Goal: Task Accomplishment & Management: Use online tool/utility

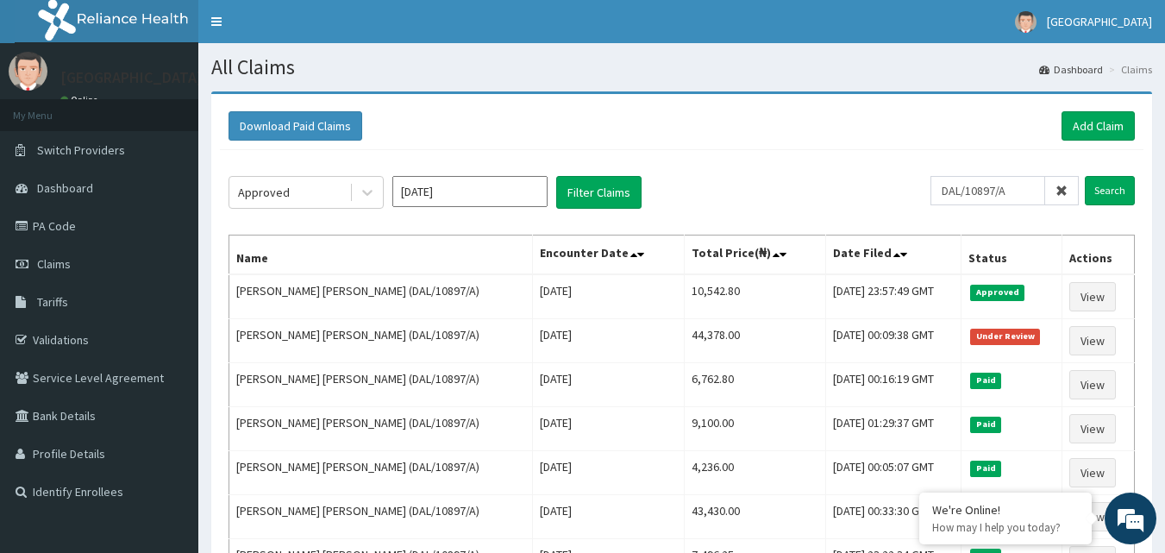
click at [1061, 190] on icon at bounding box center [1061, 190] width 12 height 12
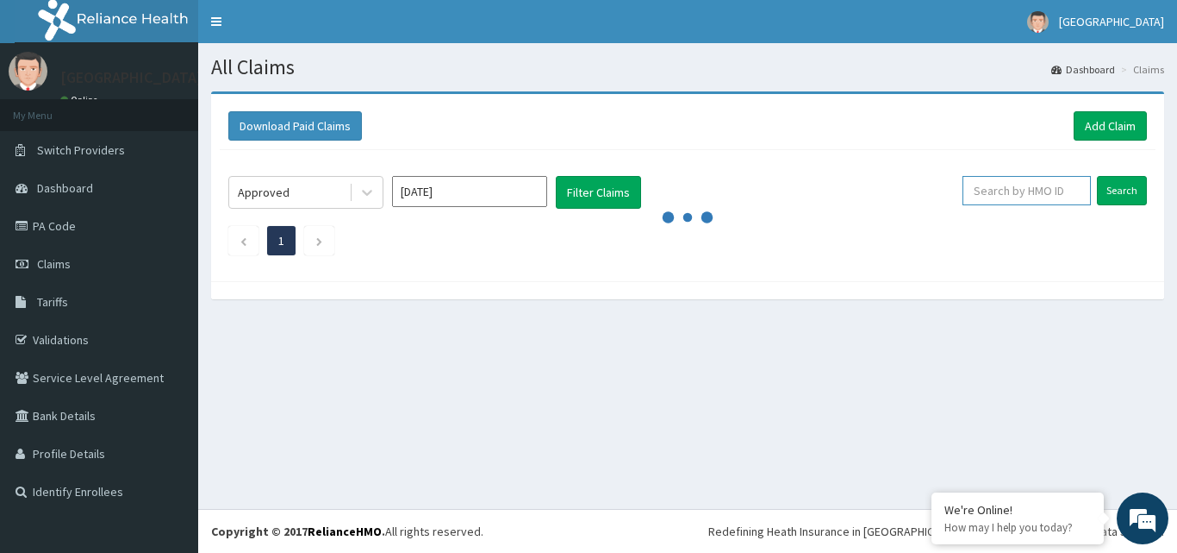
paste input "AEC/10017/A"
type input "AEC/10017/A"
click at [1107, 190] on input "Search" at bounding box center [1122, 190] width 50 height 29
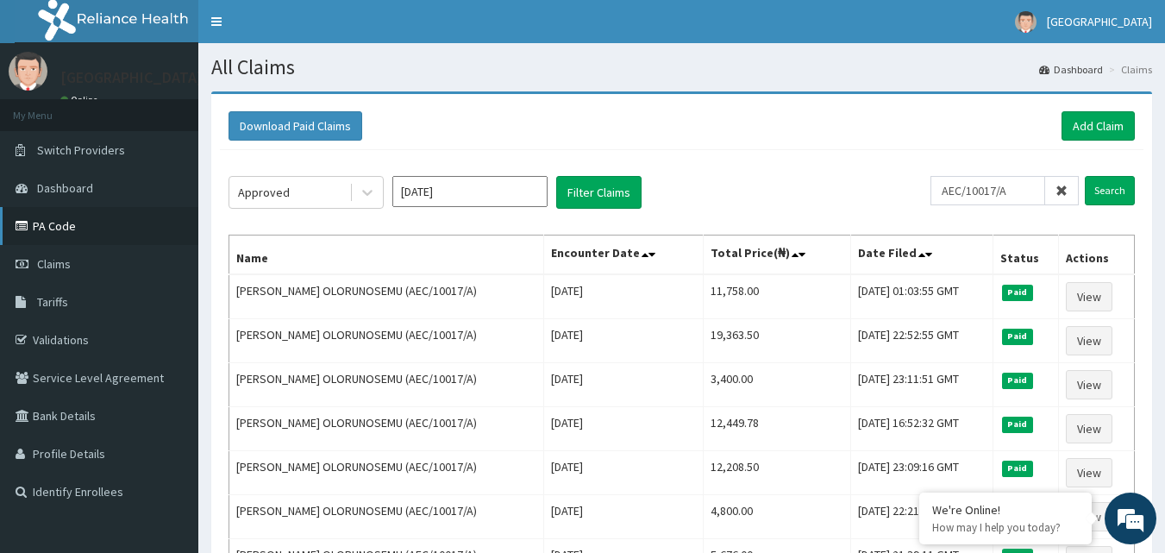
click at [48, 222] on link "PA Code" at bounding box center [99, 226] width 198 height 38
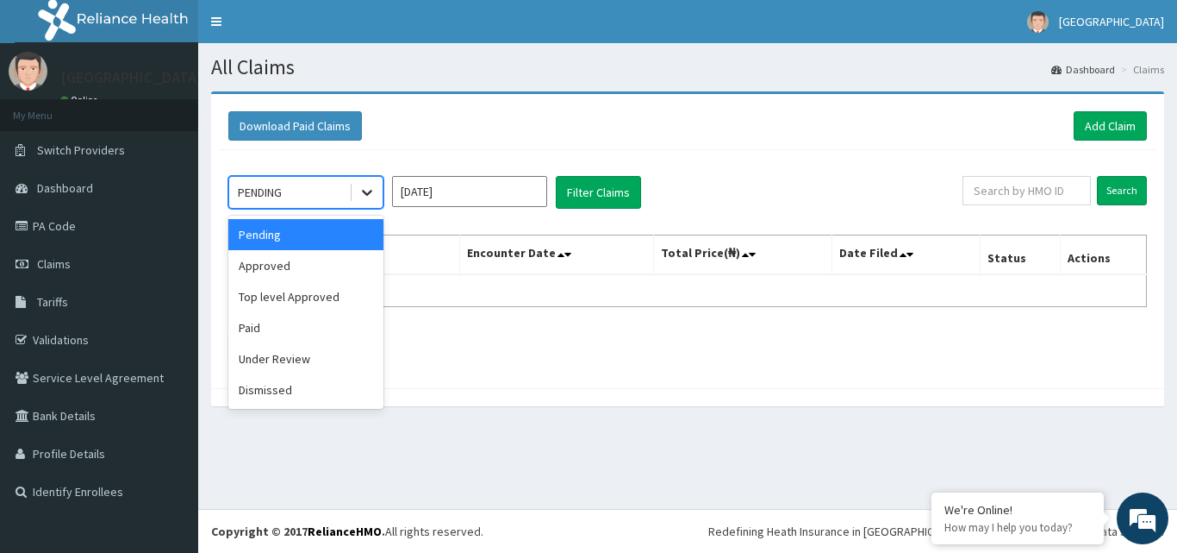
click at [365, 190] on icon at bounding box center [367, 192] width 17 height 17
click at [347, 256] on div "Approved" at bounding box center [305, 265] width 155 height 31
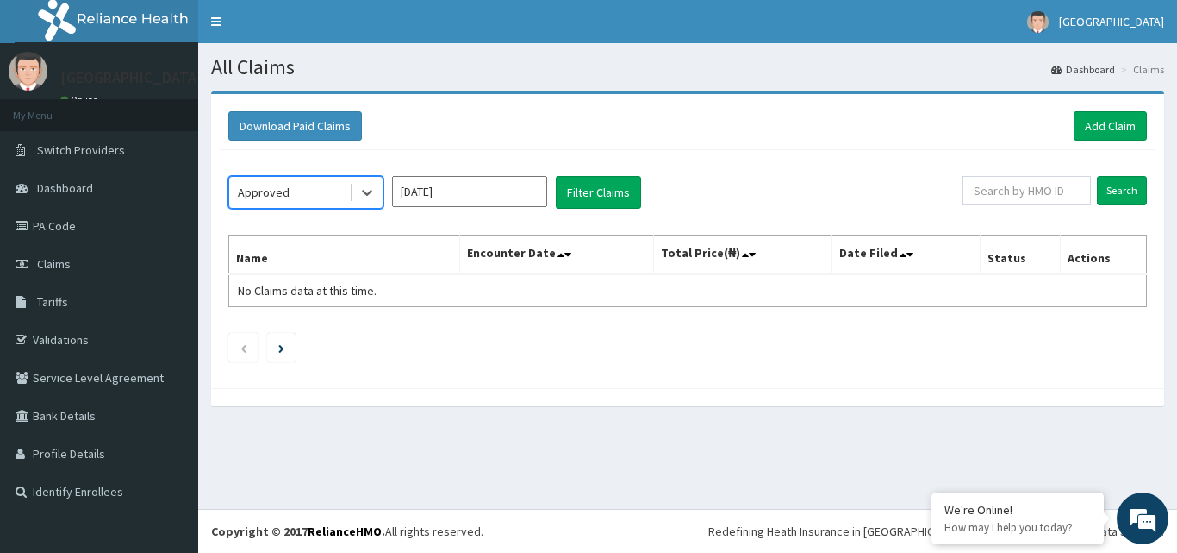
click at [525, 190] on input "Sep 2025" at bounding box center [469, 191] width 155 height 31
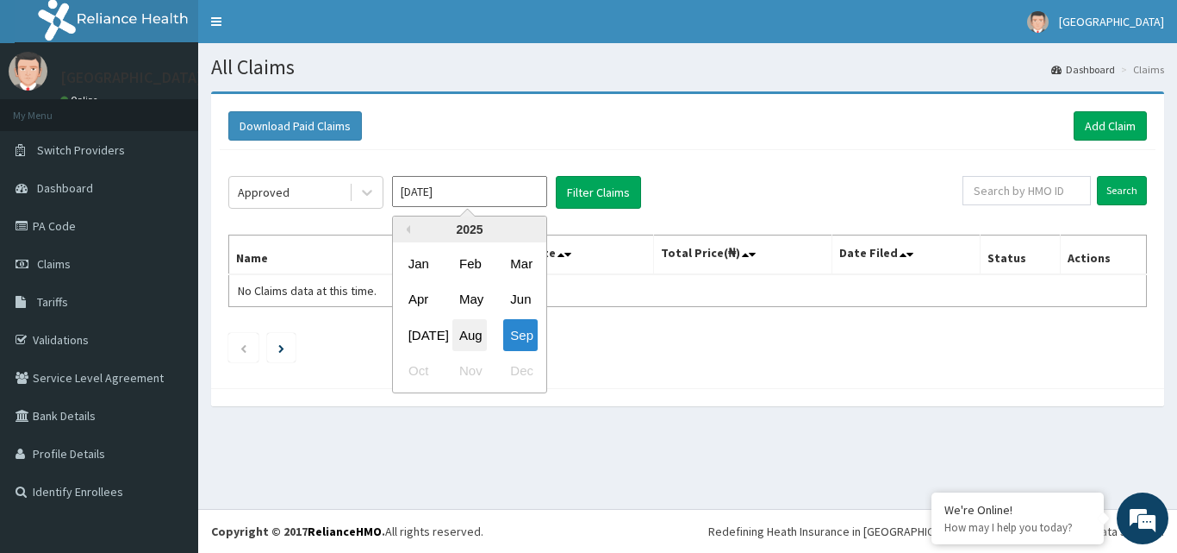
click at [473, 329] on div "Aug" at bounding box center [470, 335] width 34 height 32
type input "[DATE]"
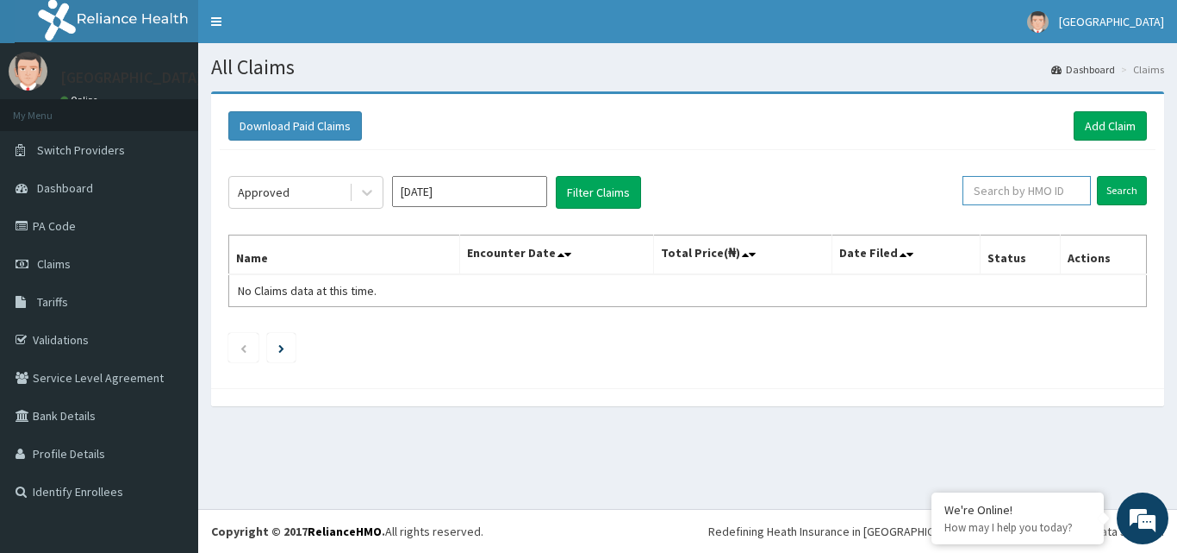
paste input "GSV/10322/A"
type input "GSV/10322/A"
click at [1100, 185] on input "Search" at bounding box center [1122, 190] width 50 height 29
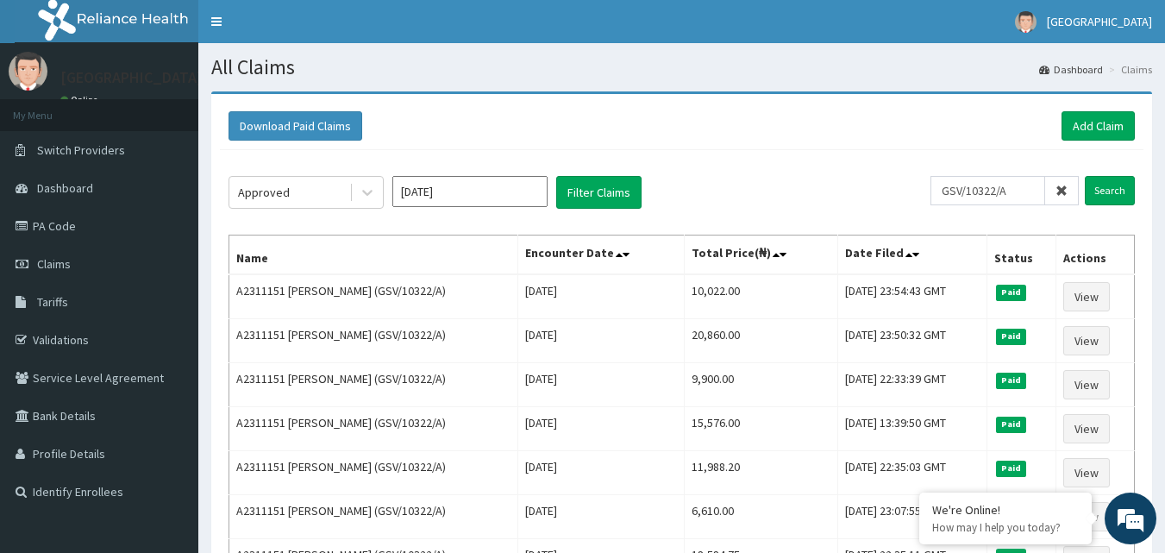
click at [1064, 185] on icon at bounding box center [1061, 190] width 12 height 12
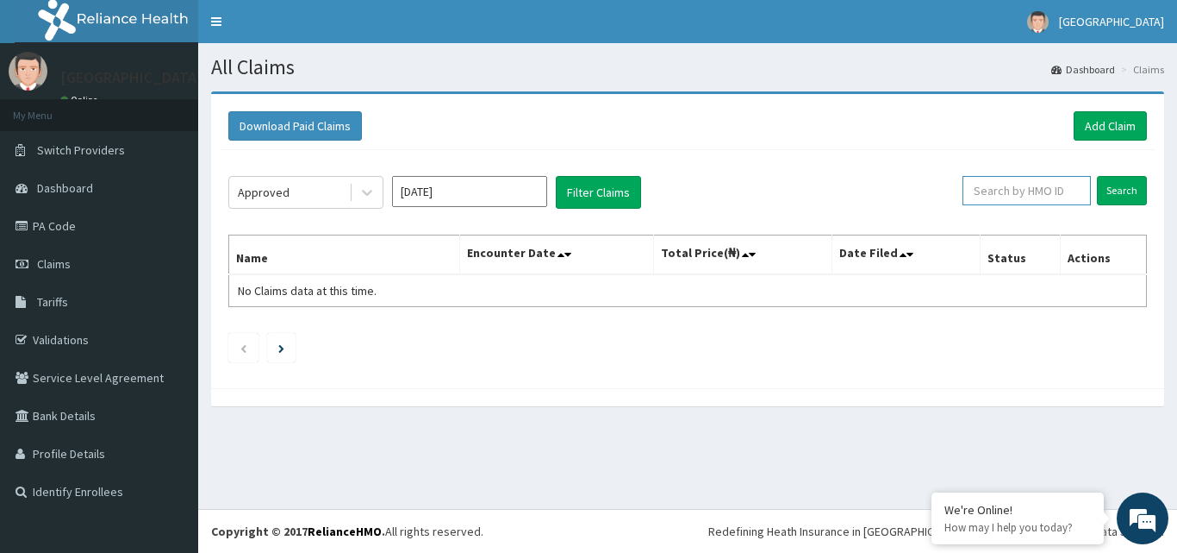
paste input "ELN/10199/C"
type input "ELN/10199/C"
click at [1115, 191] on input "Search" at bounding box center [1122, 190] width 50 height 29
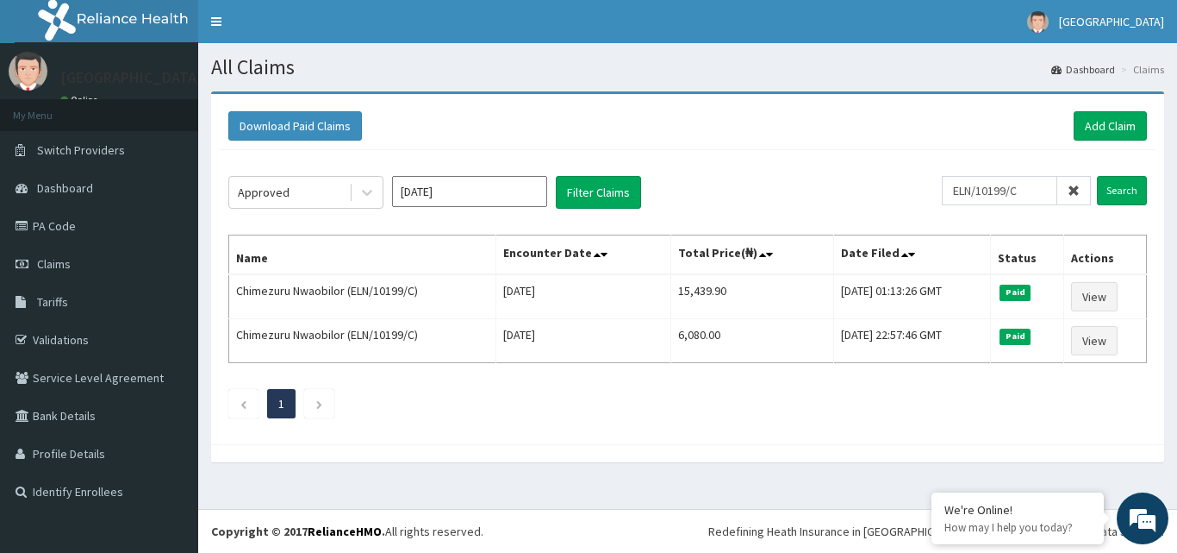
click at [1075, 189] on icon at bounding box center [1074, 190] width 12 height 12
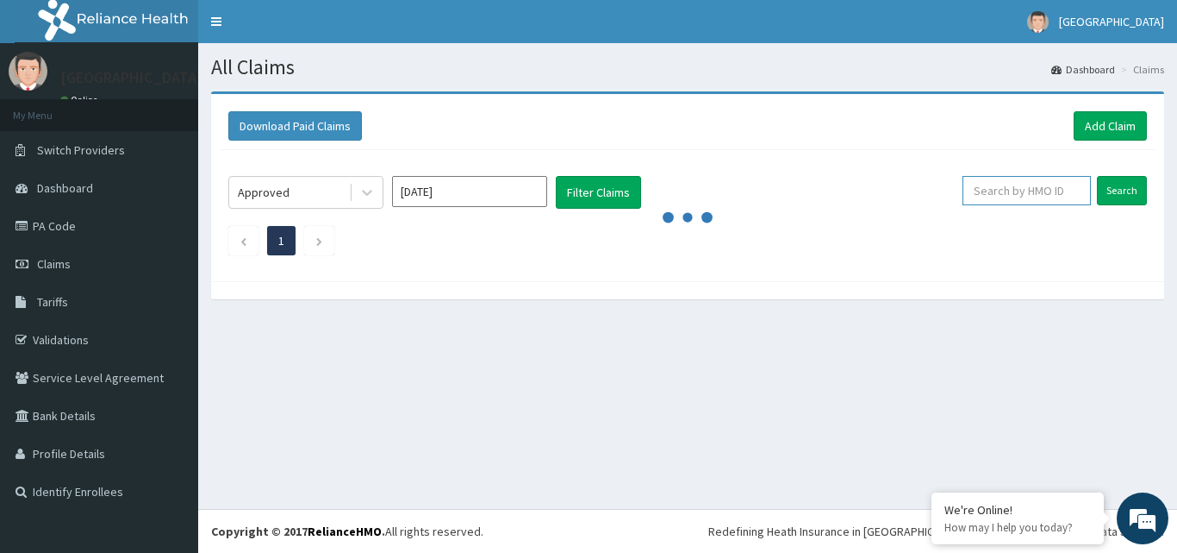
paste input "ELN/10199/C"
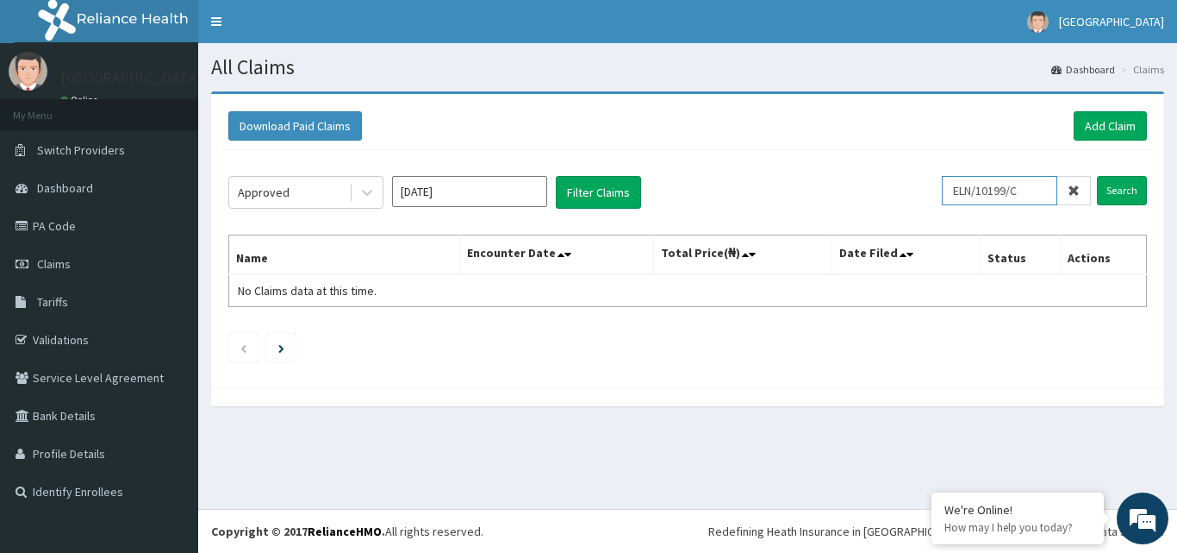
type input "ELN/10199/C"
click at [1078, 186] on icon at bounding box center [1074, 190] width 12 height 12
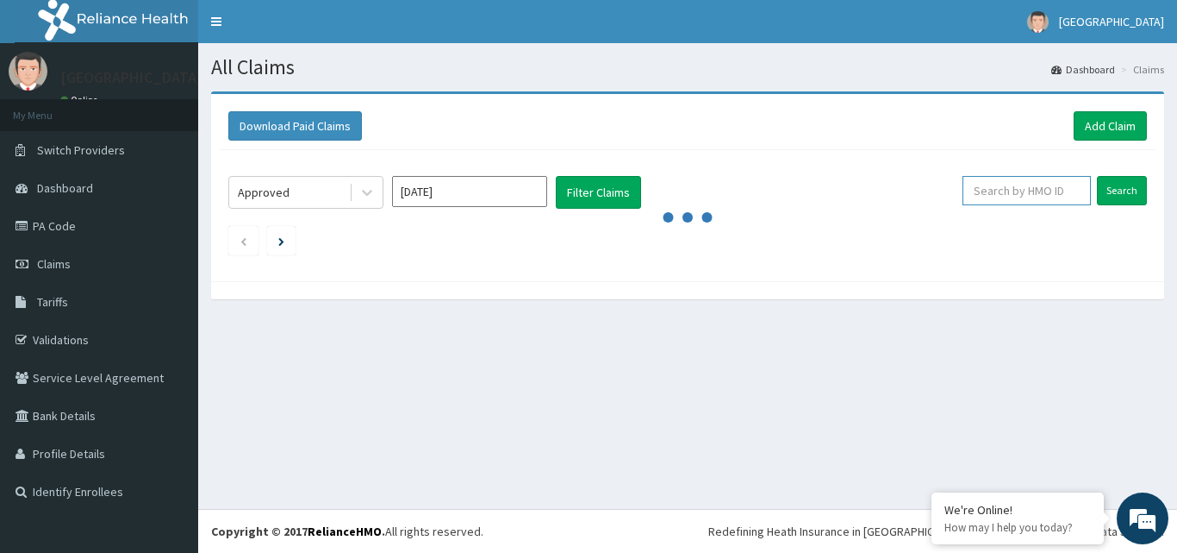
paste input "ELN/10199/F"
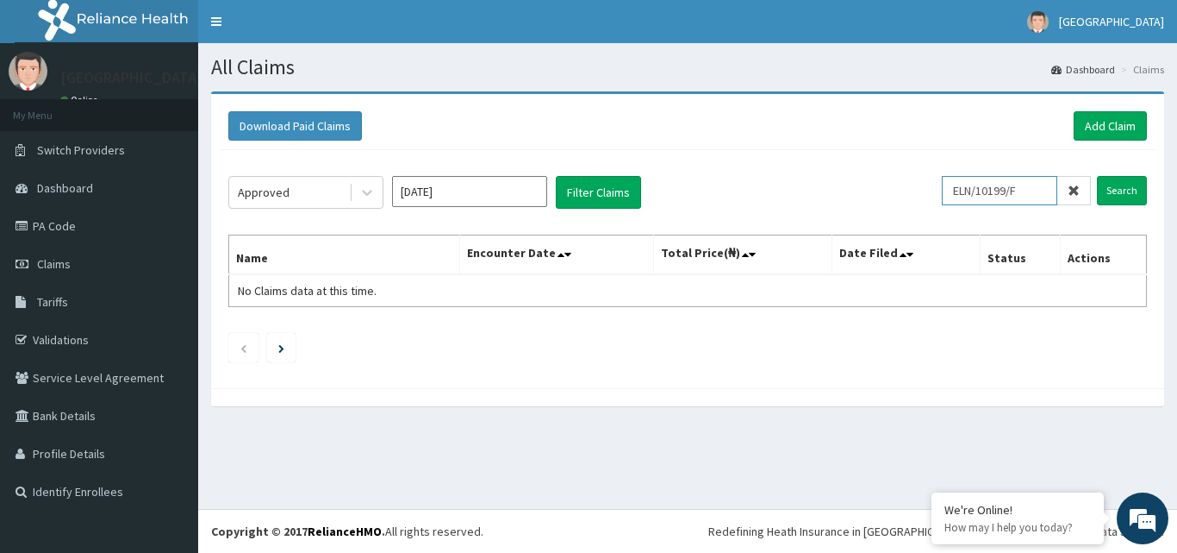
type input "ELN/10199/F"
click at [1075, 190] on icon at bounding box center [1074, 190] width 12 height 12
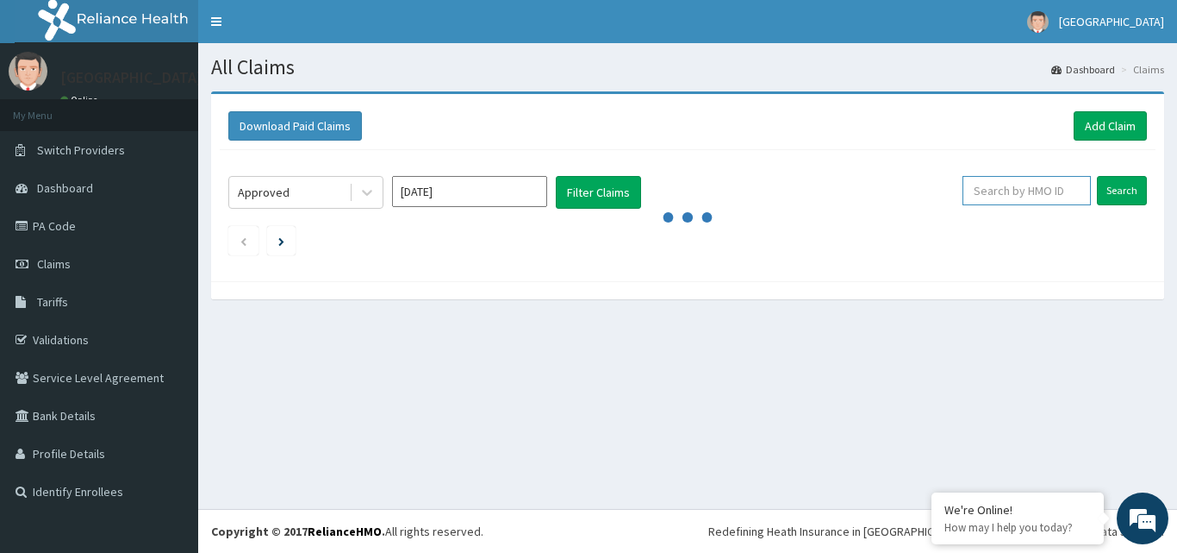
paste input "ELN/10136/A"
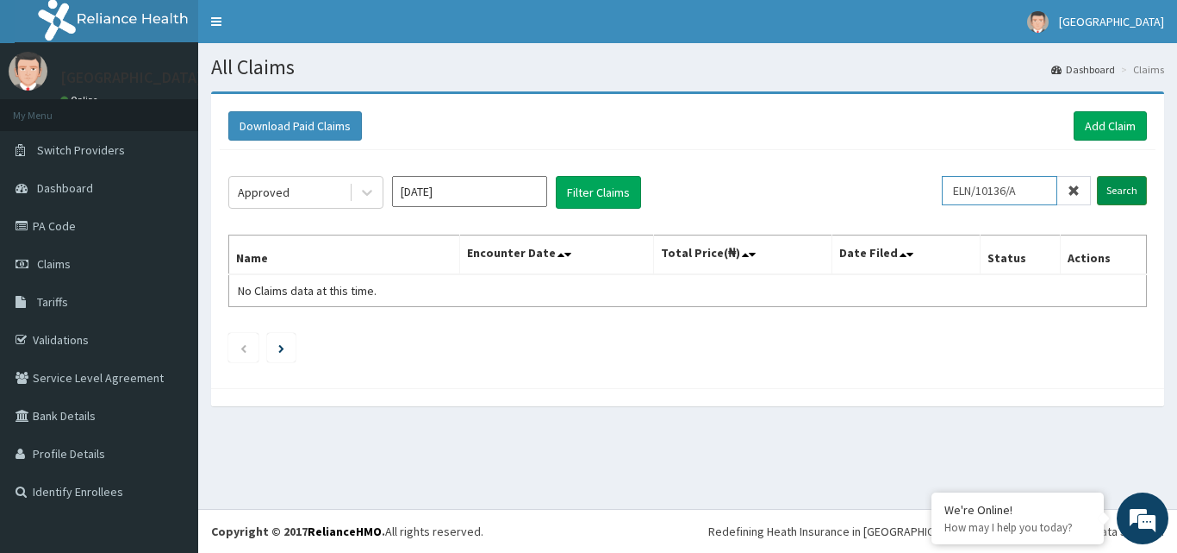
type input "ELN/10136/A"
click at [1110, 190] on input "Search" at bounding box center [1122, 190] width 50 height 29
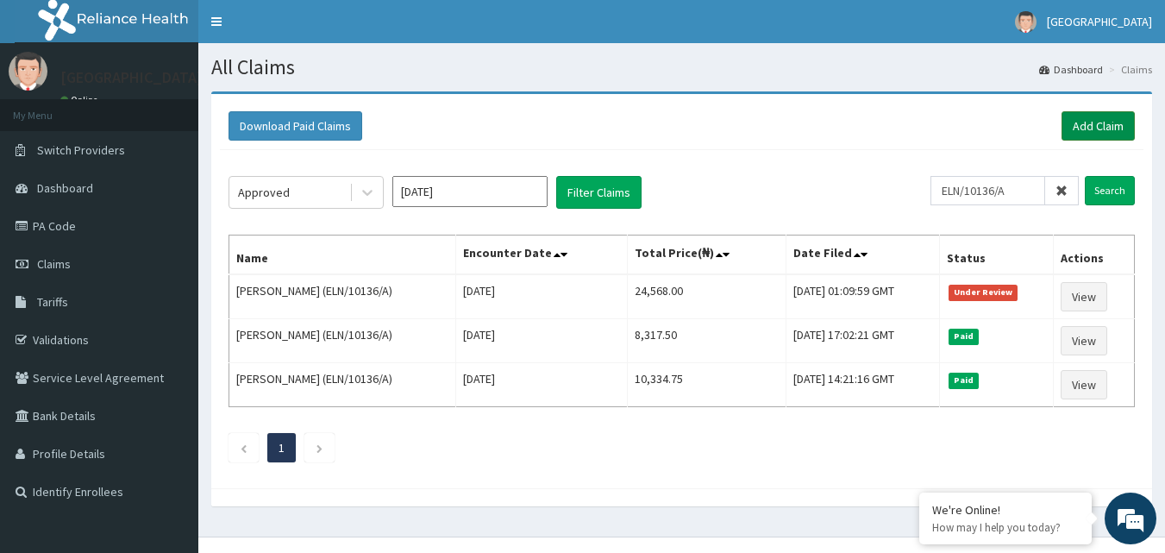
click at [1088, 125] on link "Add Claim" at bounding box center [1097, 125] width 73 height 29
click at [990, 190] on input "ELN/10136/A" at bounding box center [987, 190] width 115 height 29
click at [1062, 190] on icon at bounding box center [1061, 190] width 12 height 12
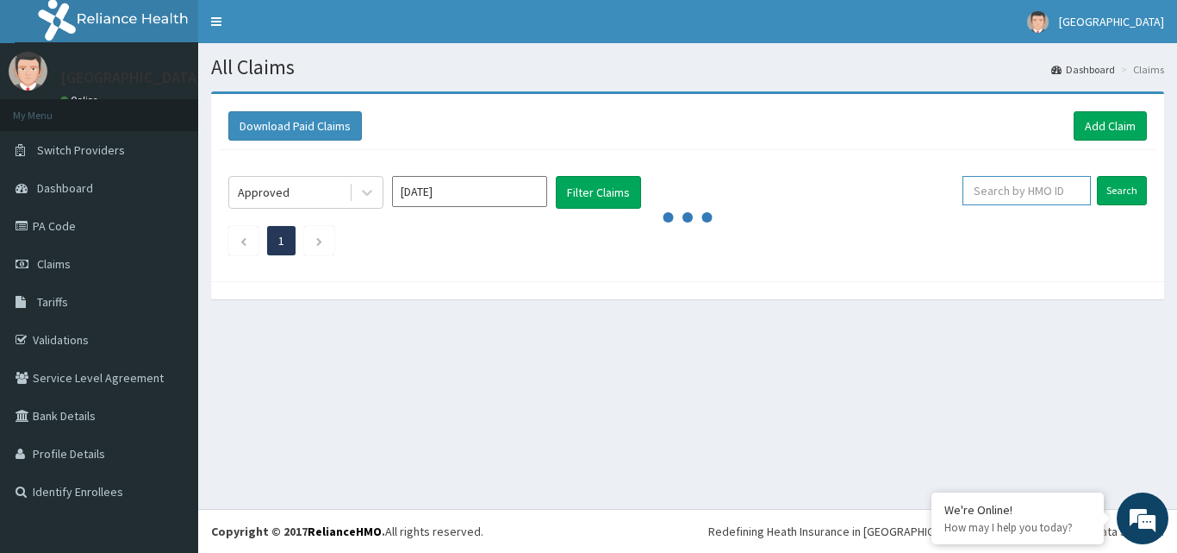
paste input "HFI/10029/A"
type input "HFI/10029/A"
click at [1116, 185] on input "Search" at bounding box center [1122, 190] width 50 height 29
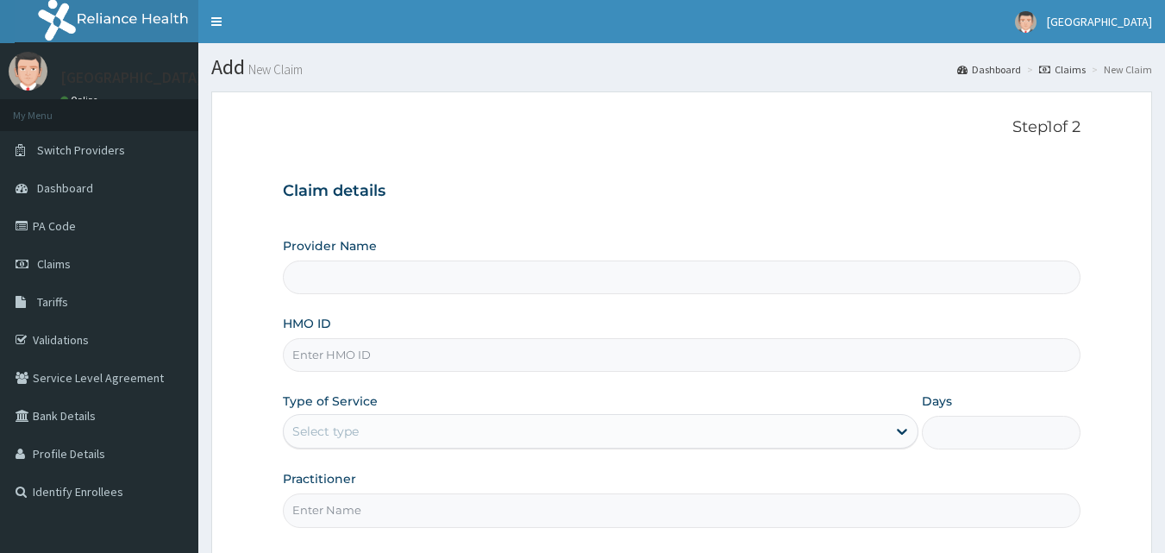
type input "KIngsmill Hospital"
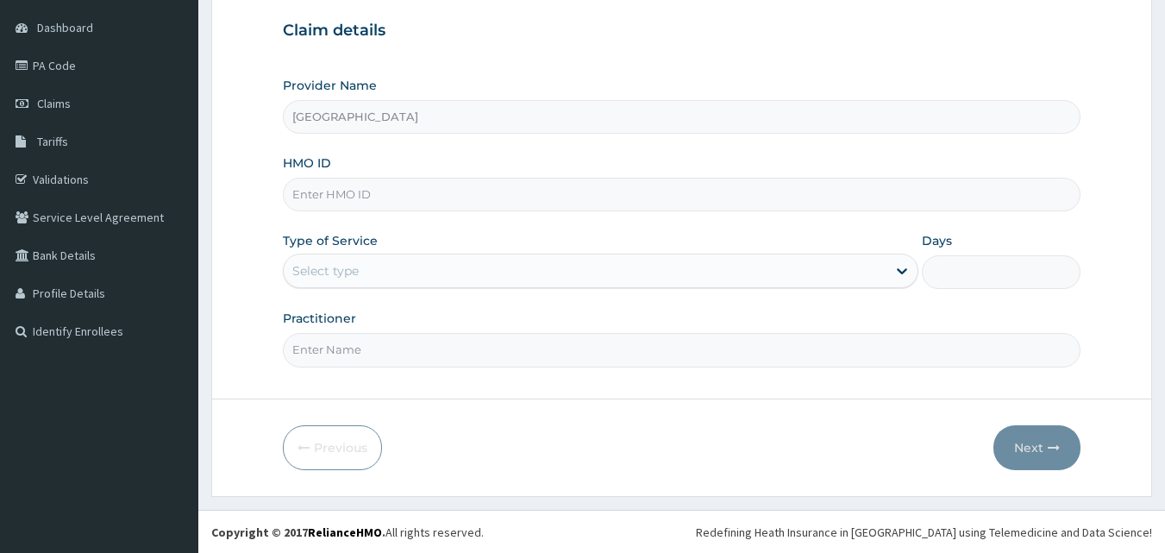
scroll to position [161, 0]
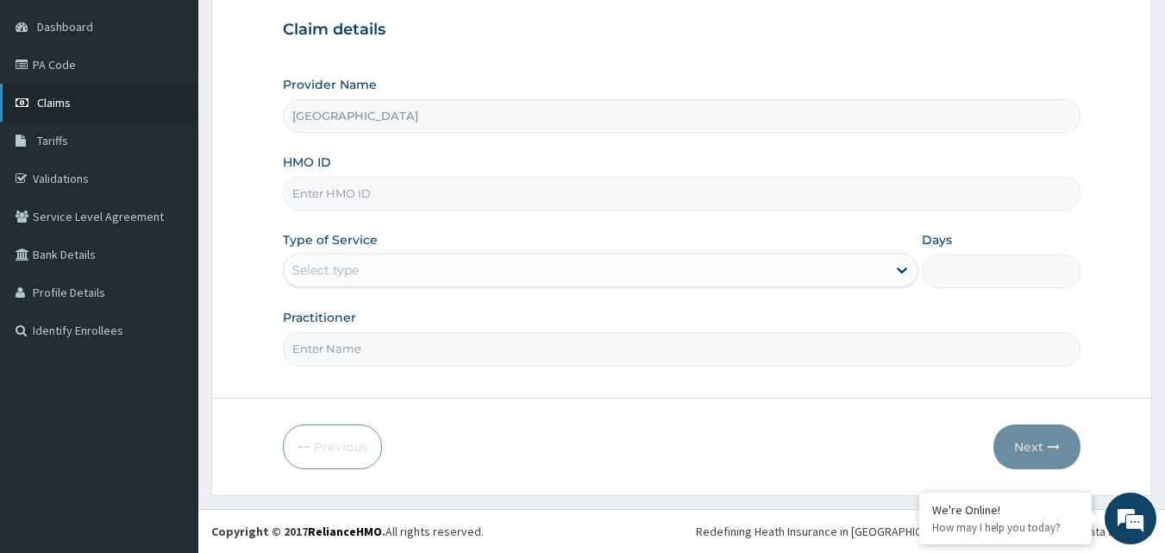
click at [67, 103] on span "Claims" at bounding box center [54, 103] width 34 height 16
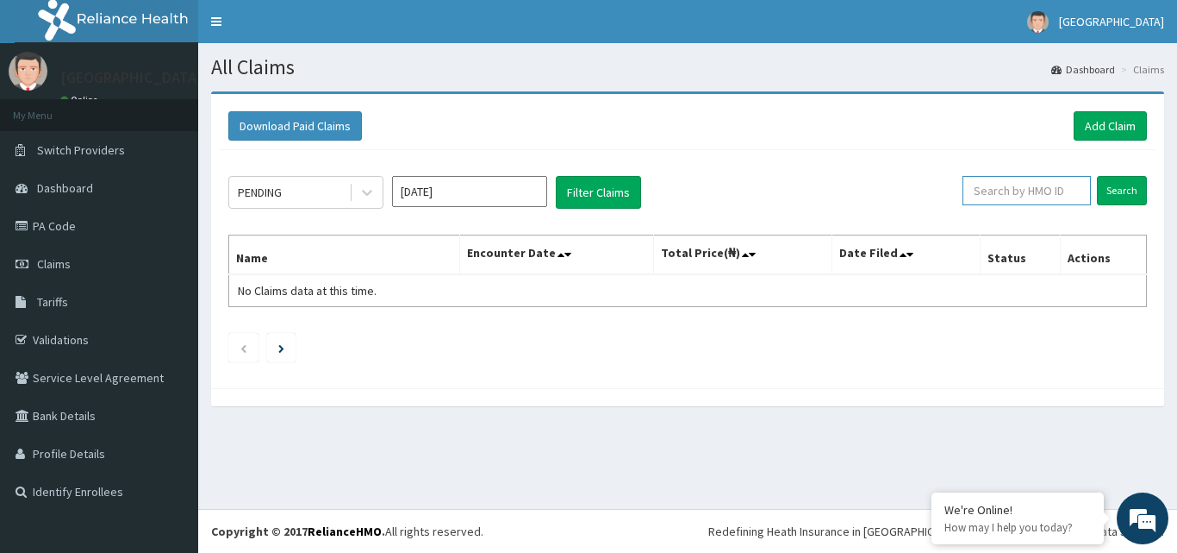
paste input "HFI/10029/A"
type input "HFI/10029/A"
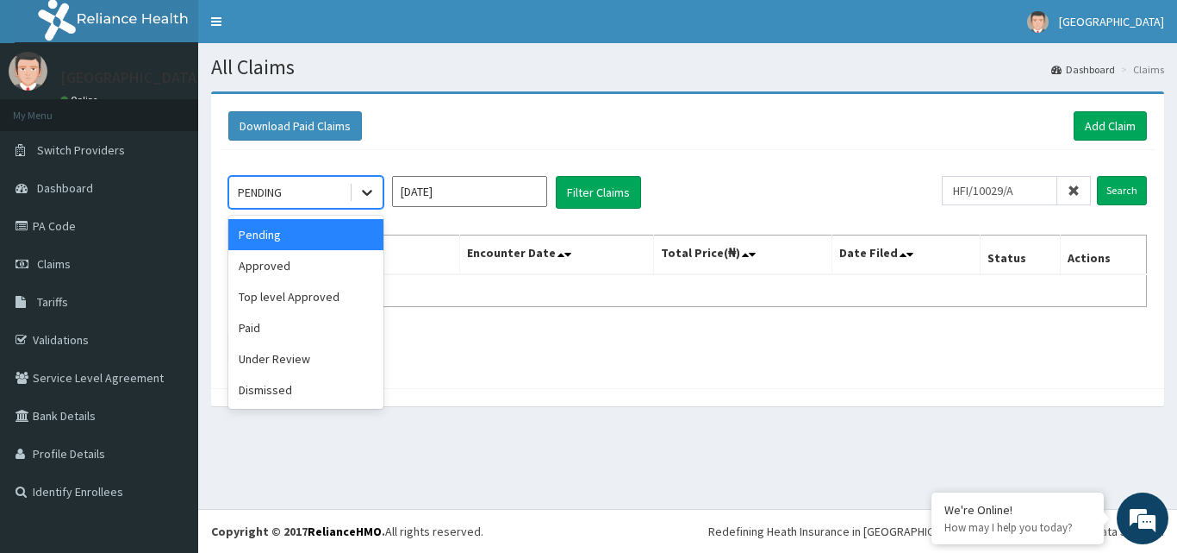
click at [366, 190] on icon at bounding box center [367, 192] width 17 height 17
click at [315, 261] on div "Approved" at bounding box center [305, 265] width 155 height 31
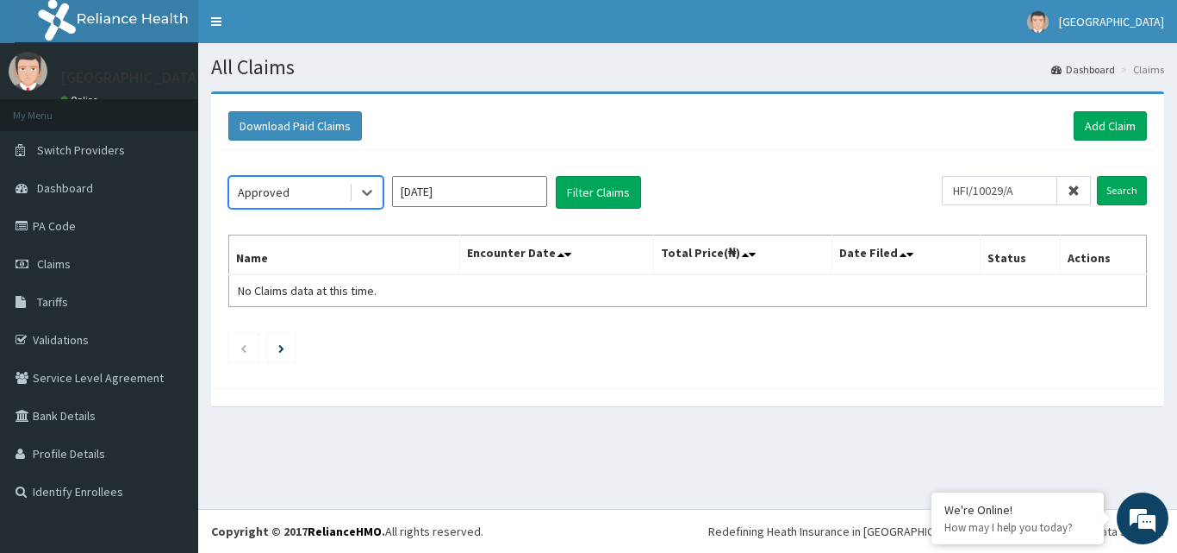
click at [517, 184] on input "[DATE]" at bounding box center [469, 191] width 155 height 31
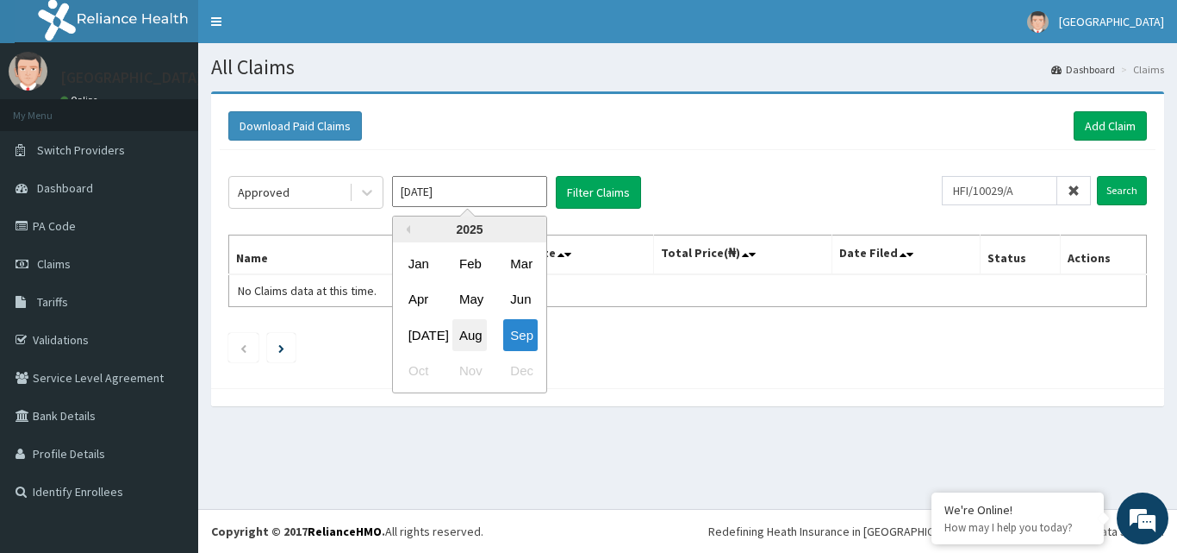
click at [466, 327] on div "Aug" at bounding box center [470, 335] width 34 height 32
type input "[DATE]"
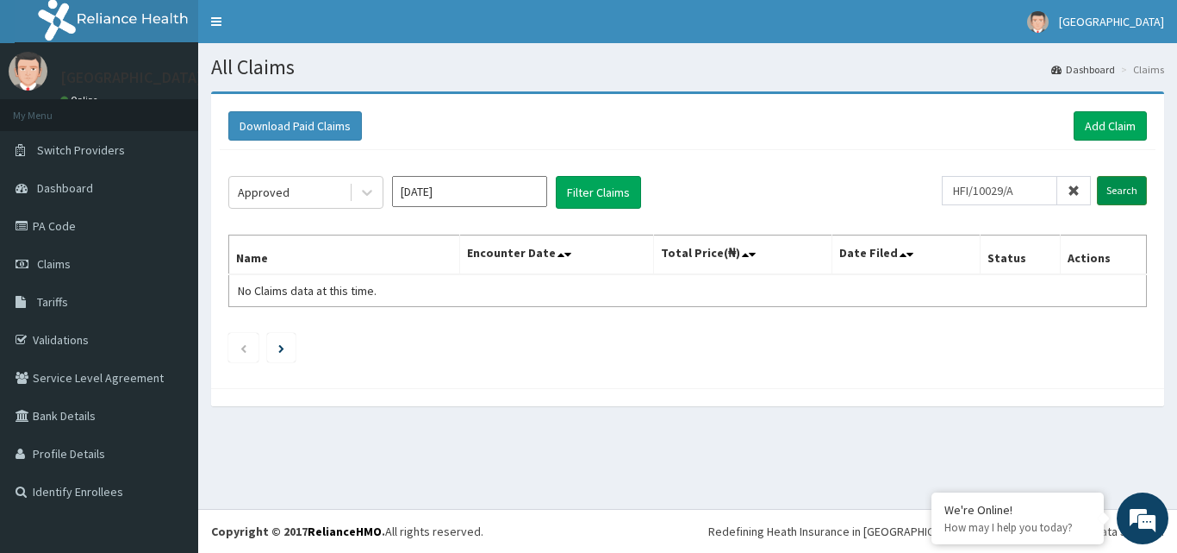
click at [1115, 188] on input "Search" at bounding box center [1122, 190] width 50 height 29
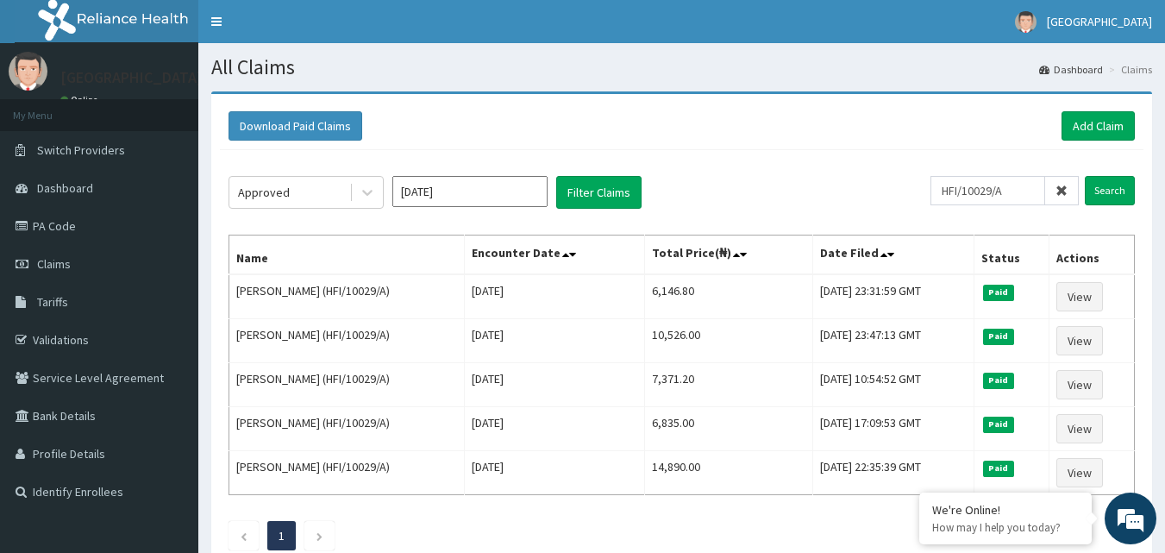
click at [1062, 185] on icon at bounding box center [1061, 190] width 12 height 12
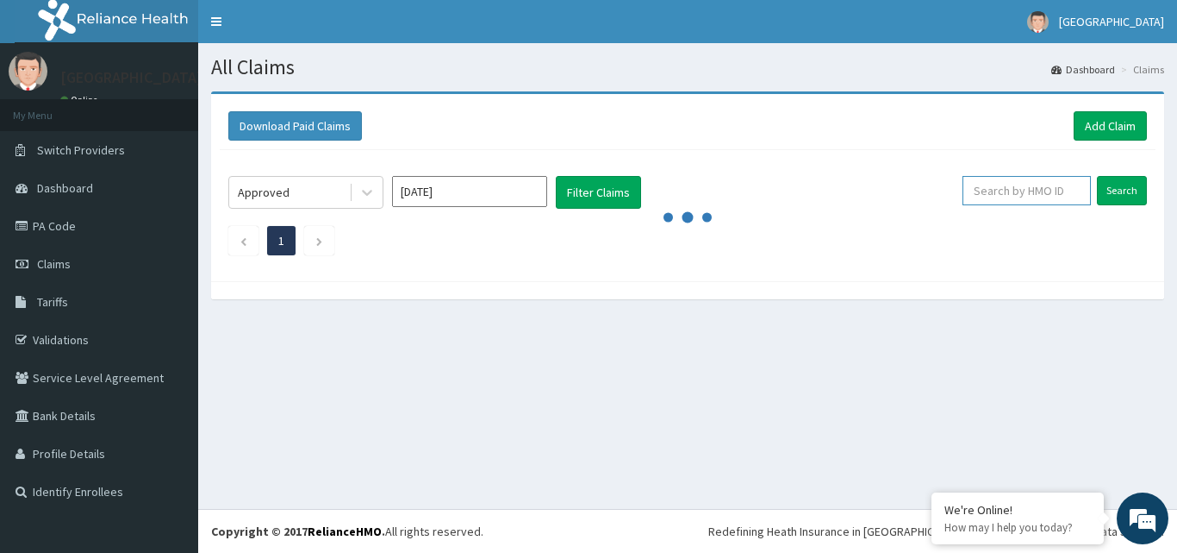
paste input "AEC/10009/A"
type input "AEC/10009/A"
click at [1117, 190] on input "Search" at bounding box center [1122, 190] width 50 height 29
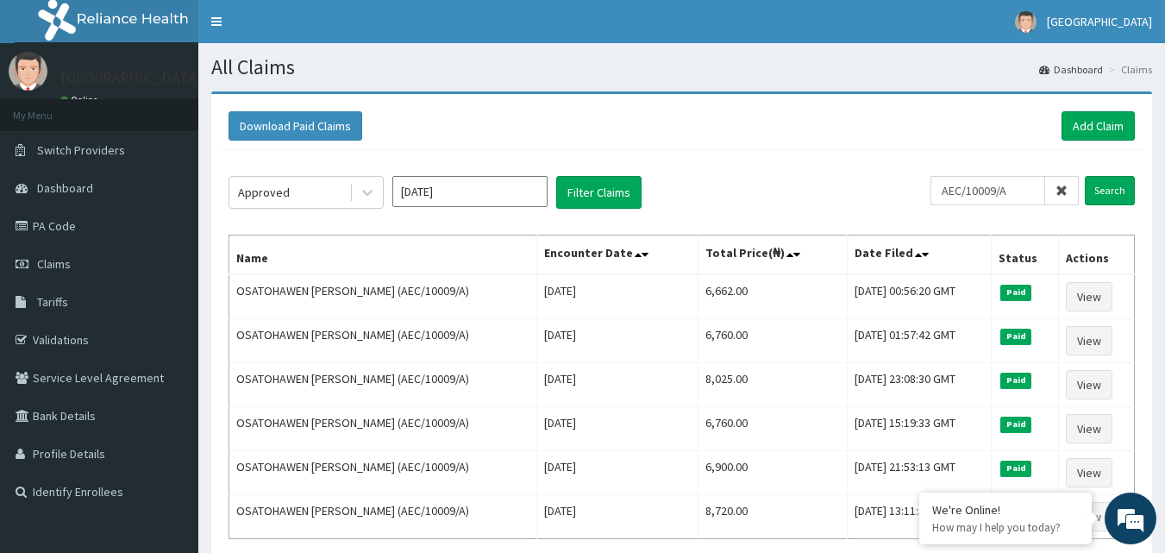
click at [1065, 187] on icon at bounding box center [1061, 190] width 12 height 12
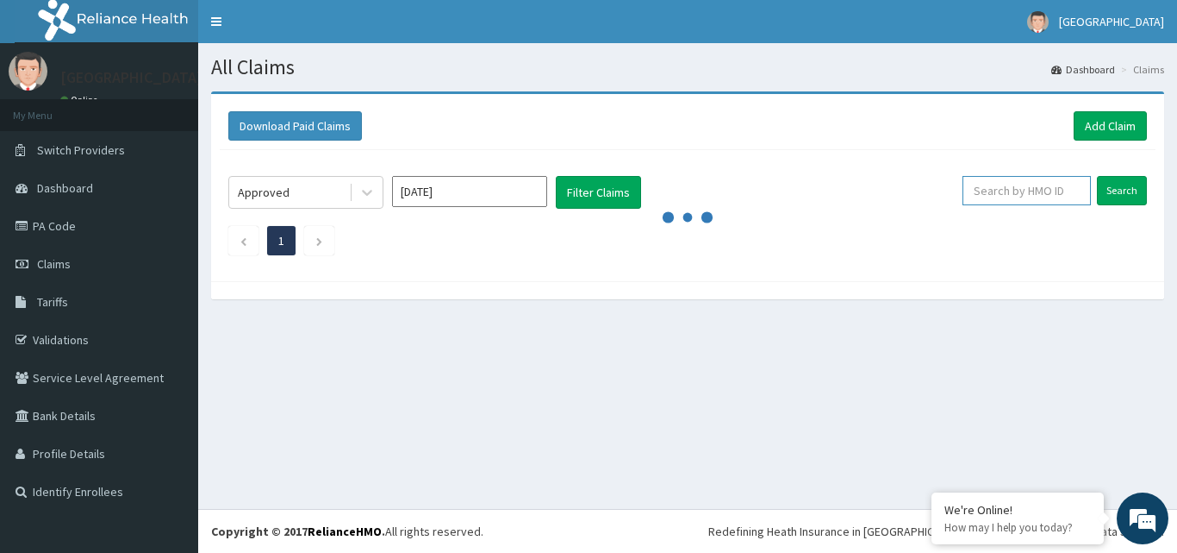
paste input "AEC/10007/A"
type input "AEC/10007/A"
click at [1116, 188] on input "Search" at bounding box center [1122, 190] width 50 height 29
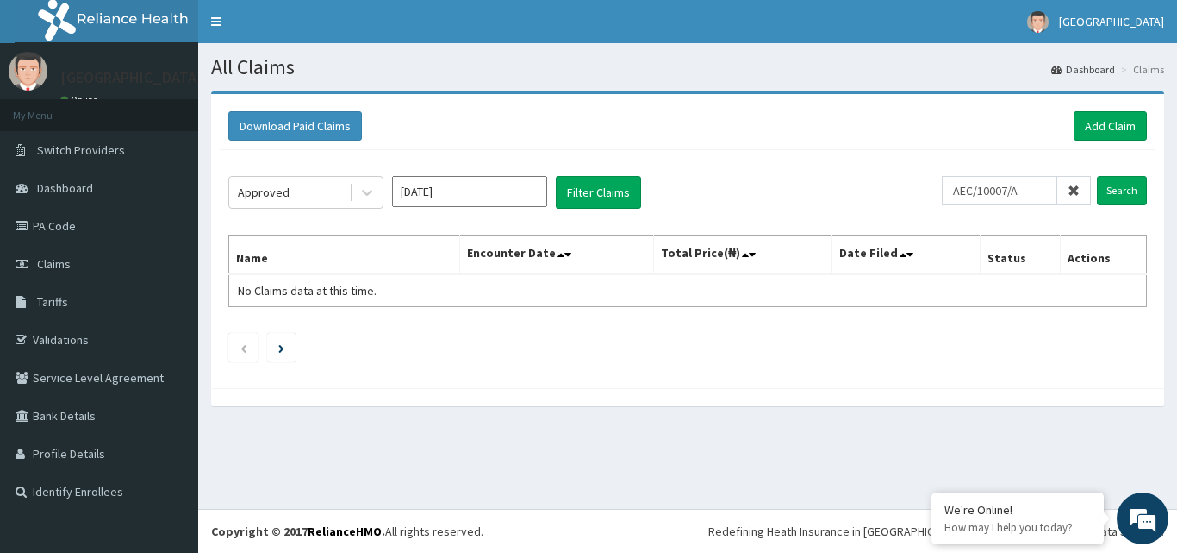
click at [1074, 184] on icon at bounding box center [1074, 190] width 12 height 12
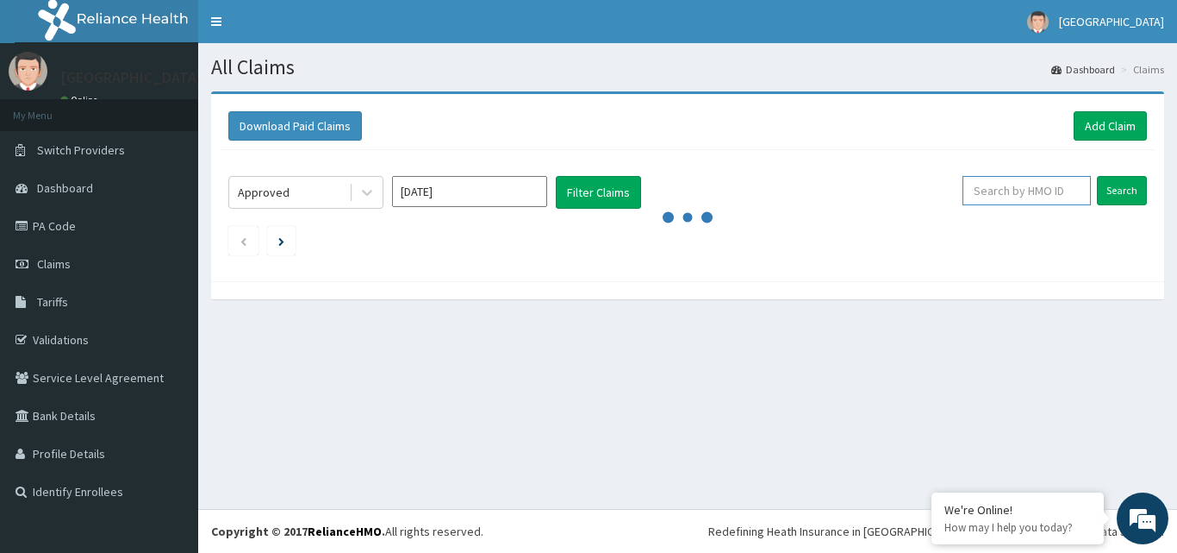
paste input "HFI/10080/A"
type input "HFI/10080/A"
click at [1115, 184] on input "Search" at bounding box center [1122, 190] width 50 height 29
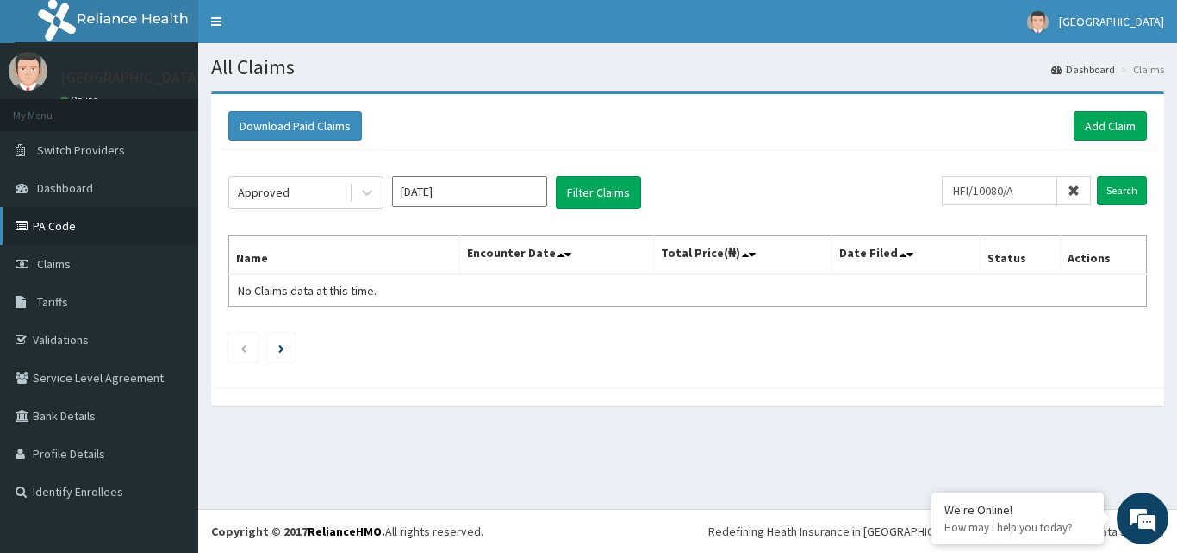
click at [67, 228] on link "PA Code" at bounding box center [99, 226] width 198 height 38
paste input "GSV/14100/A"
type input "GSV/14100/A"
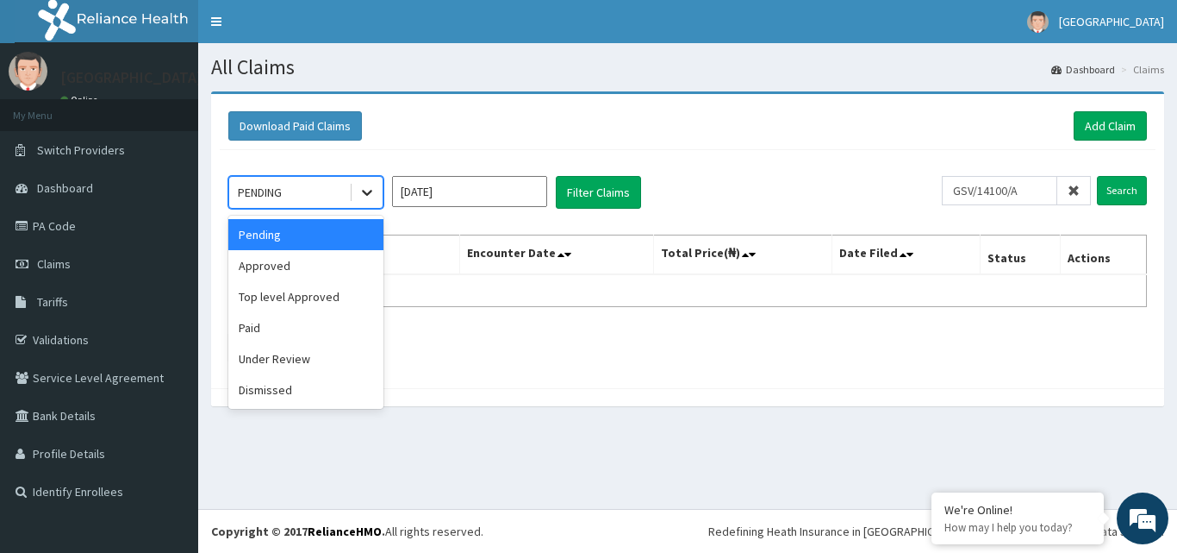
click at [369, 191] on icon at bounding box center [367, 192] width 17 height 17
click at [327, 265] on div "Approved" at bounding box center [305, 265] width 155 height 31
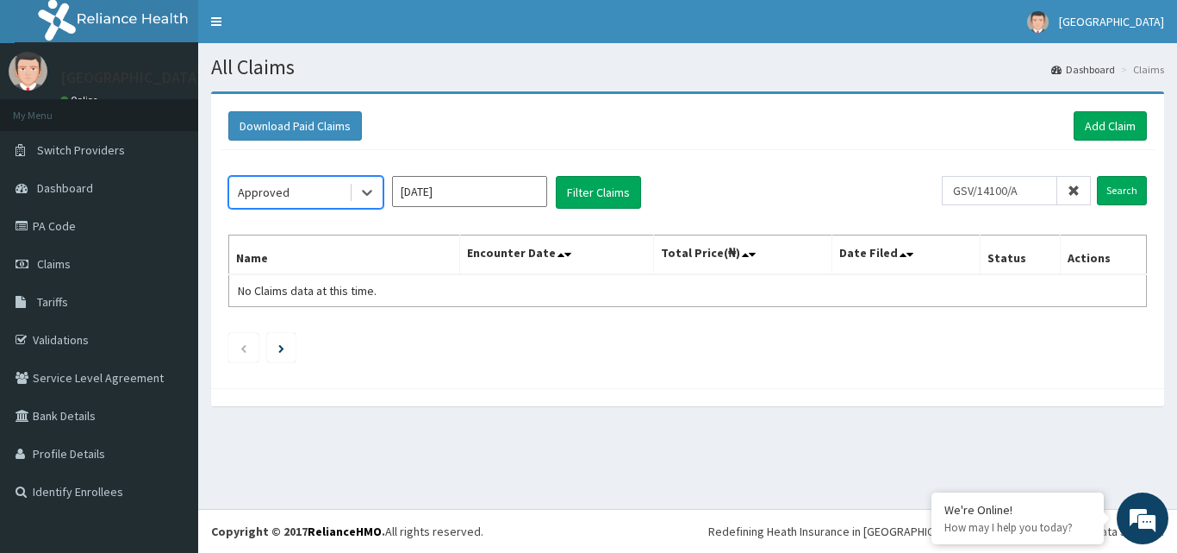
click at [522, 197] on input "[DATE]" at bounding box center [469, 191] width 155 height 31
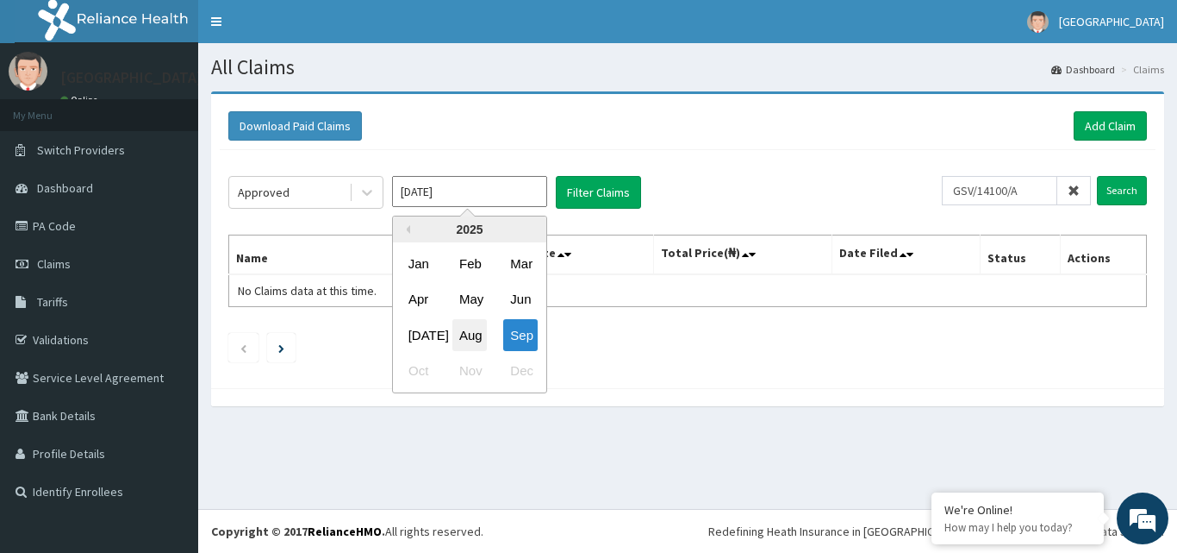
click at [478, 331] on div "Aug" at bounding box center [470, 335] width 34 height 32
type input "[DATE]"
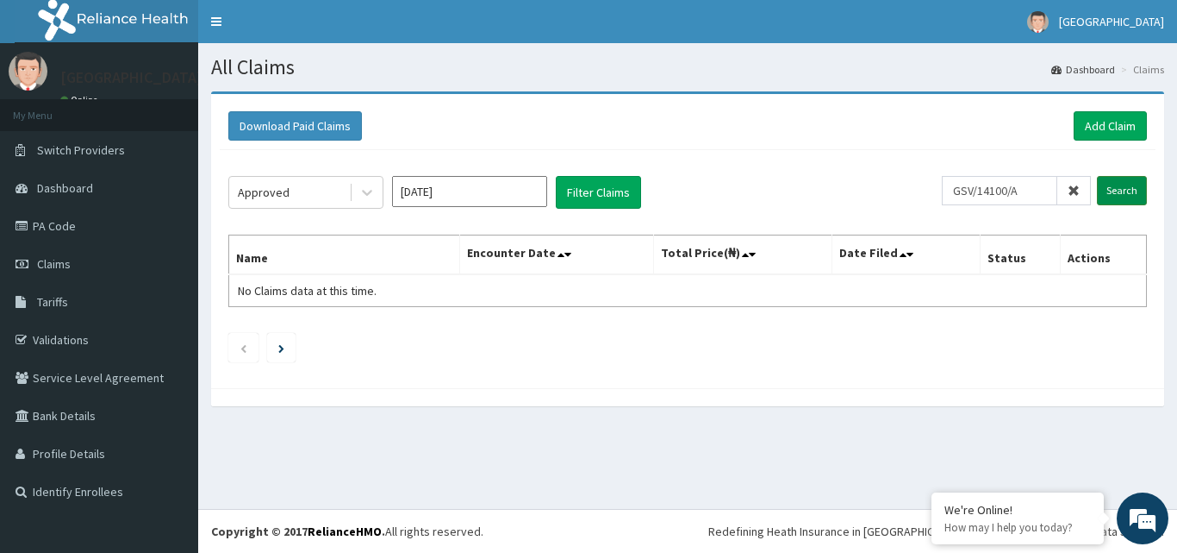
click at [1110, 185] on input "Search" at bounding box center [1122, 190] width 50 height 29
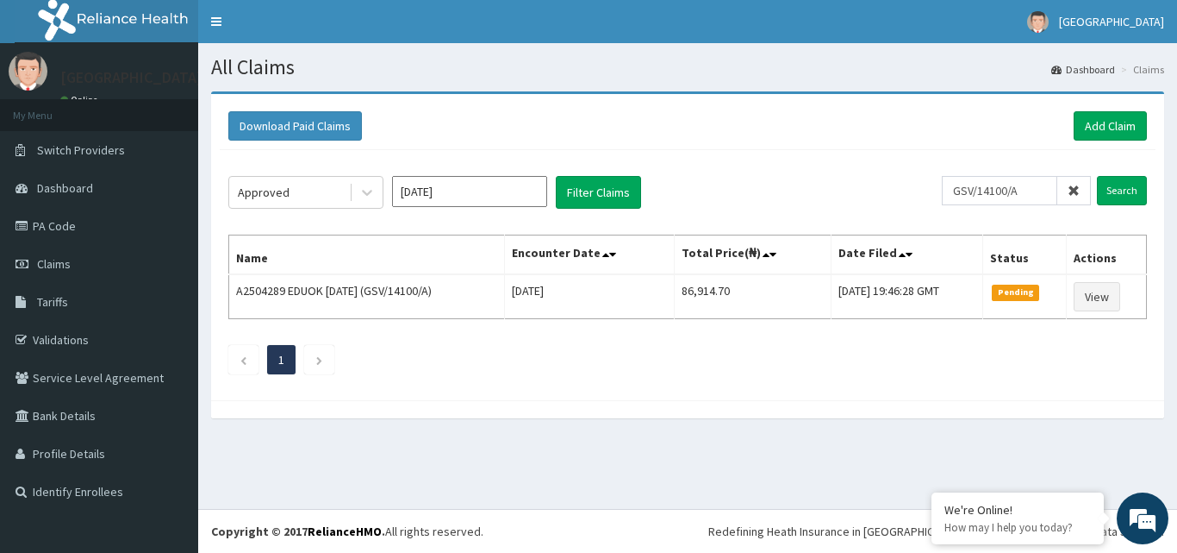
click at [1074, 189] on icon at bounding box center [1074, 190] width 12 height 12
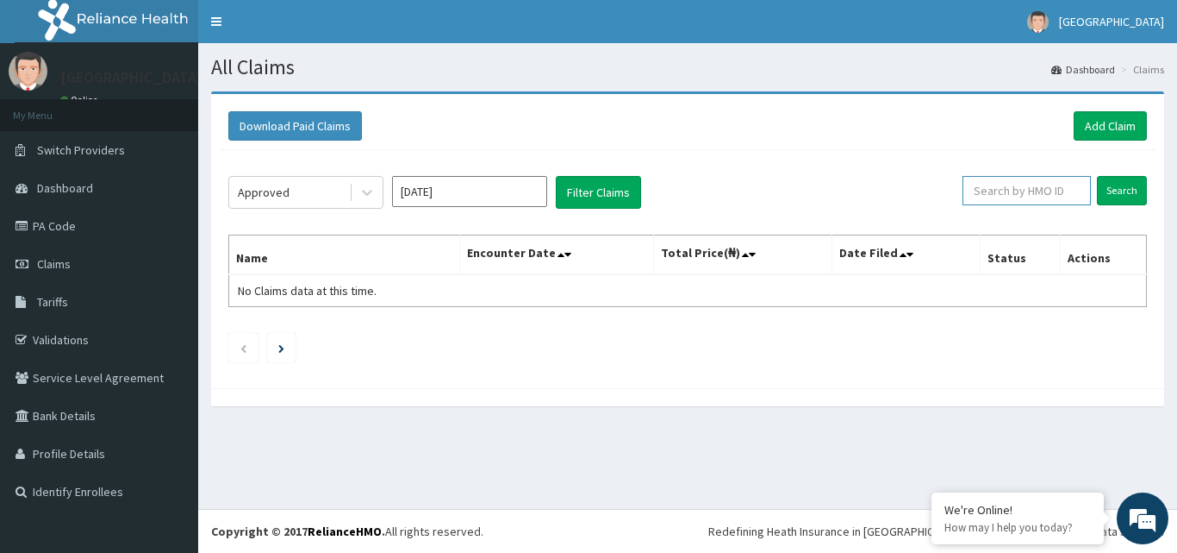
paste input "HFI/10020/A"
type input "HFI/10020/A"
click at [1118, 188] on input "Search" at bounding box center [1122, 190] width 50 height 29
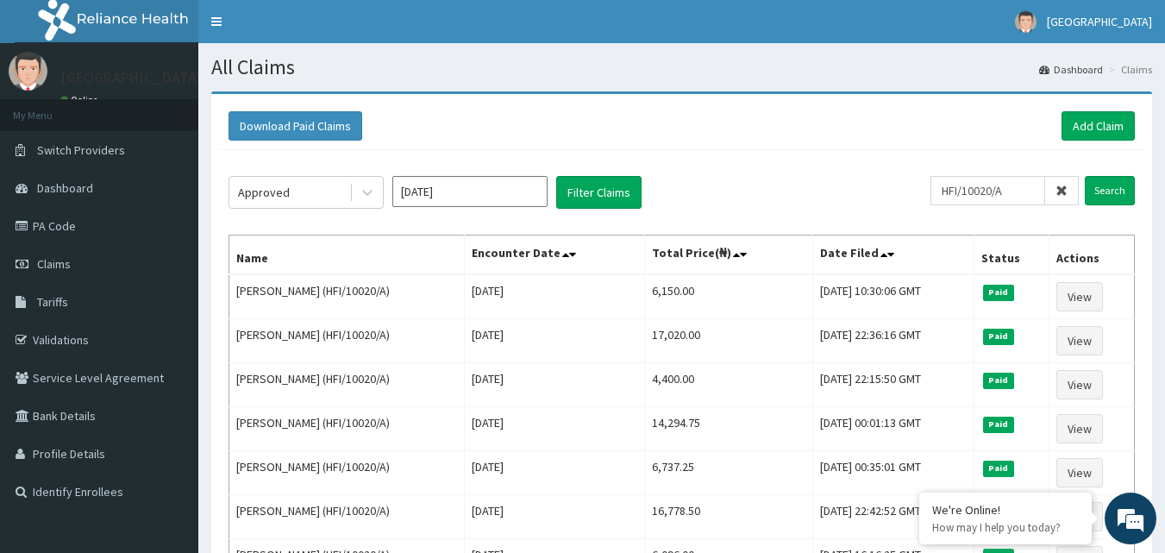
click at [1061, 189] on icon at bounding box center [1061, 190] width 12 height 12
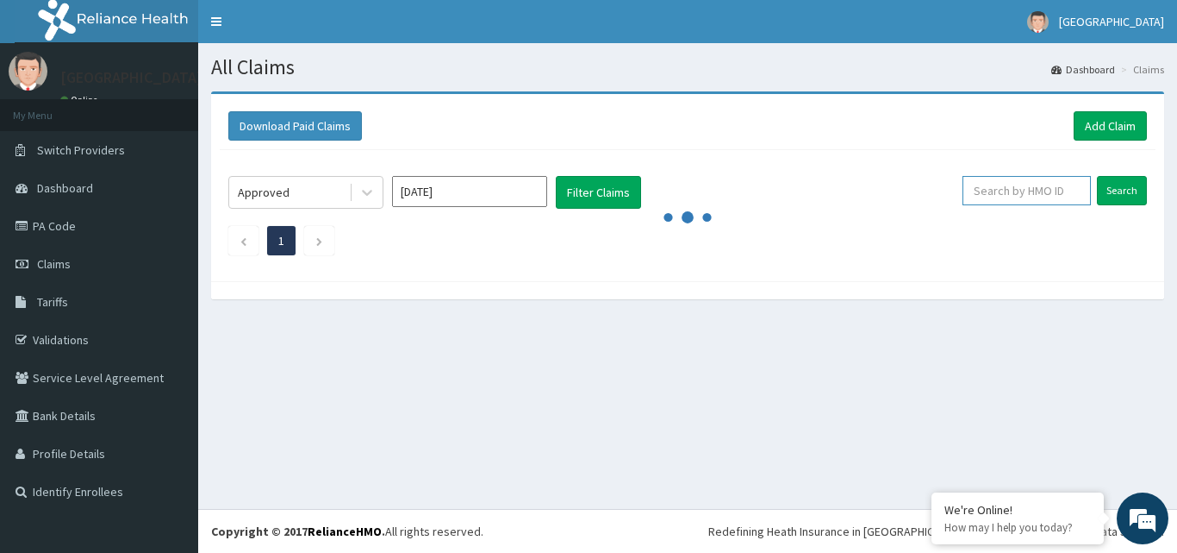
paste input "ELN/10081/B"
type input "ELN/10081/B"
click at [1119, 188] on input "Search" at bounding box center [1122, 190] width 50 height 29
